Goal: Find specific page/section: Find specific page/section

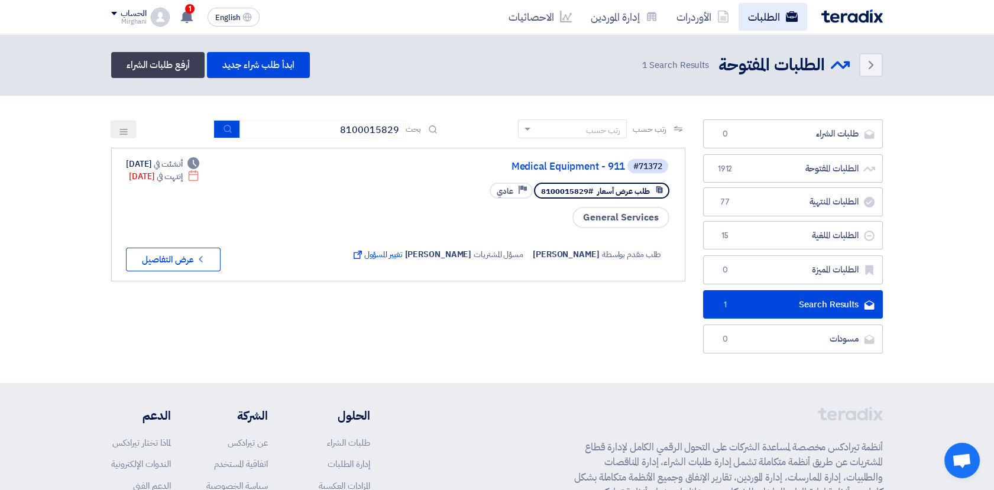
click at [762, 13] on link "الطلبات" at bounding box center [773, 17] width 69 height 28
click at [624, 21] on link "إدارة الموردين" at bounding box center [624, 17] width 86 height 28
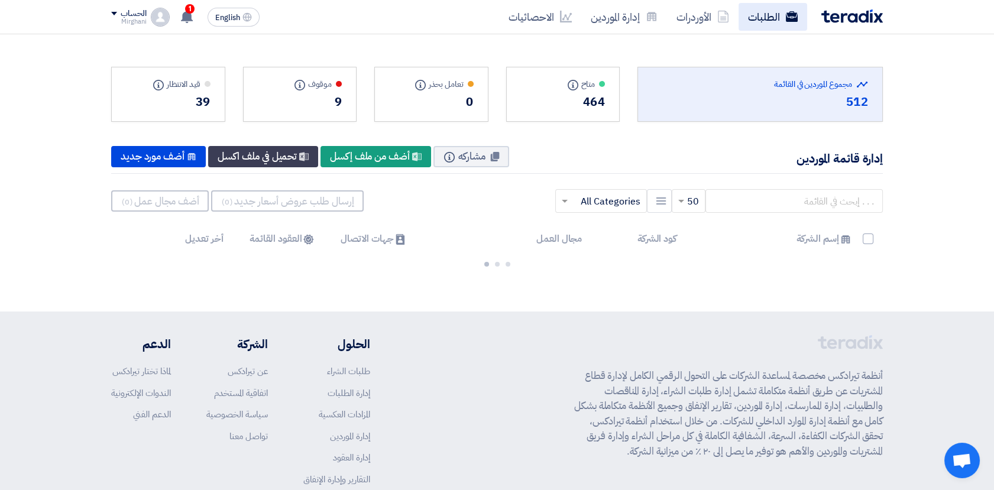
click at [760, 24] on link "الطلبات" at bounding box center [773, 17] width 69 height 28
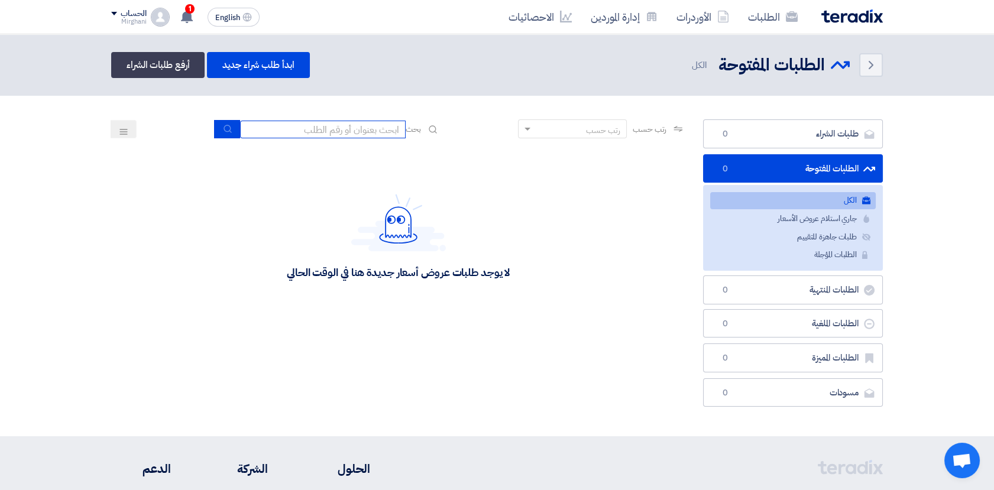
click at [349, 125] on input at bounding box center [323, 130] width 166 height 18
paste input "8300010686"
type input "8300010686"
click at [218, 126] on button "submit" at bounding box center [227, 129] width 26 height 18
